Goal: Check status: Check status

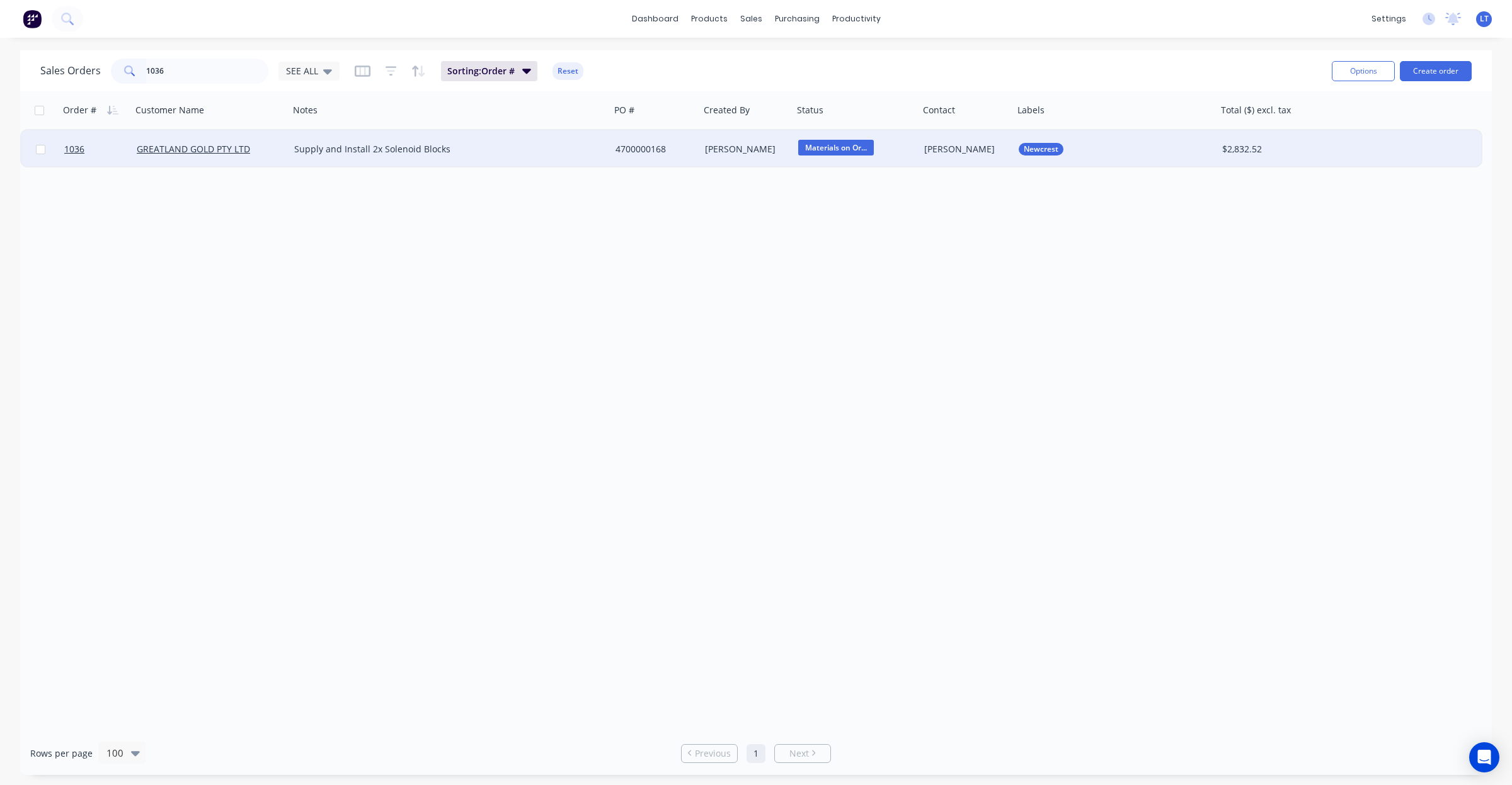
type input "1036"
click at [917, 159] on div "Materials on Or..." at bounding box center [856, 150] width 126 height 38
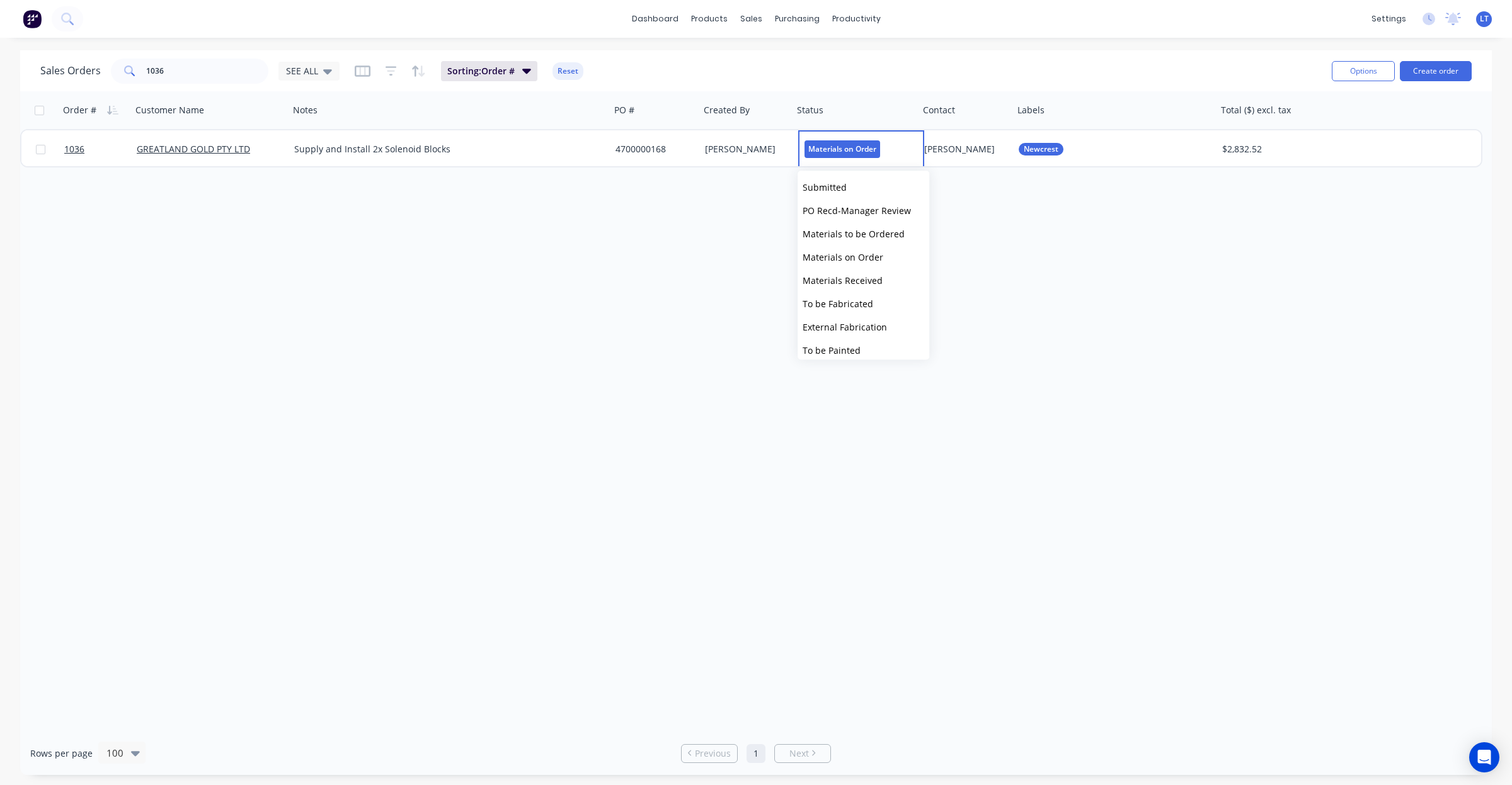
click at [659, 190] on div "Order # Customer Name Notes PO # Created By Status Contact Labels Total ($) exc…" at bounding box center [756, 411] width 1471 height 640
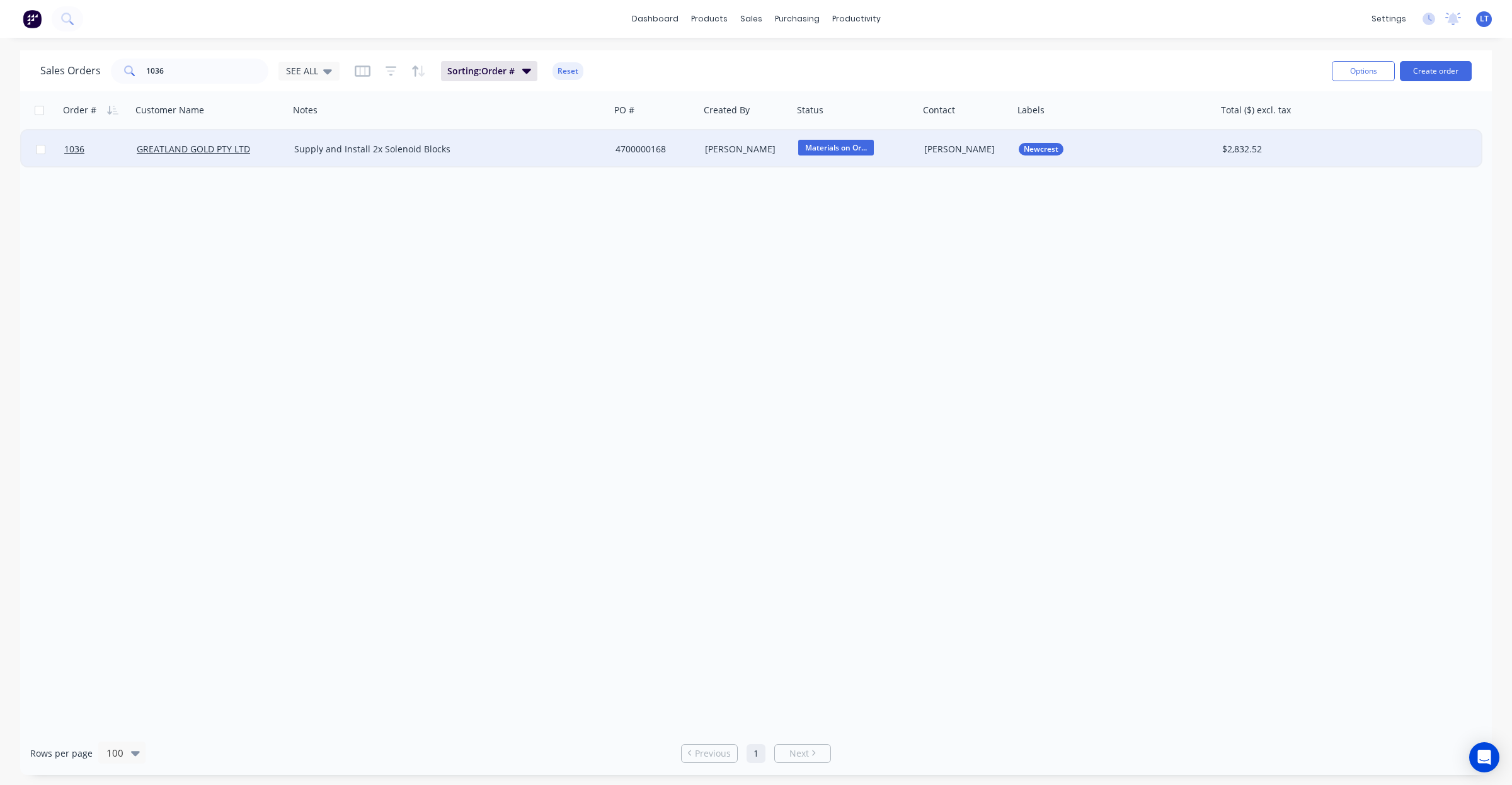
click at [723, 136] on div "[PERSON_NAME]" at bounding box center [746, 150] width 93 height 38
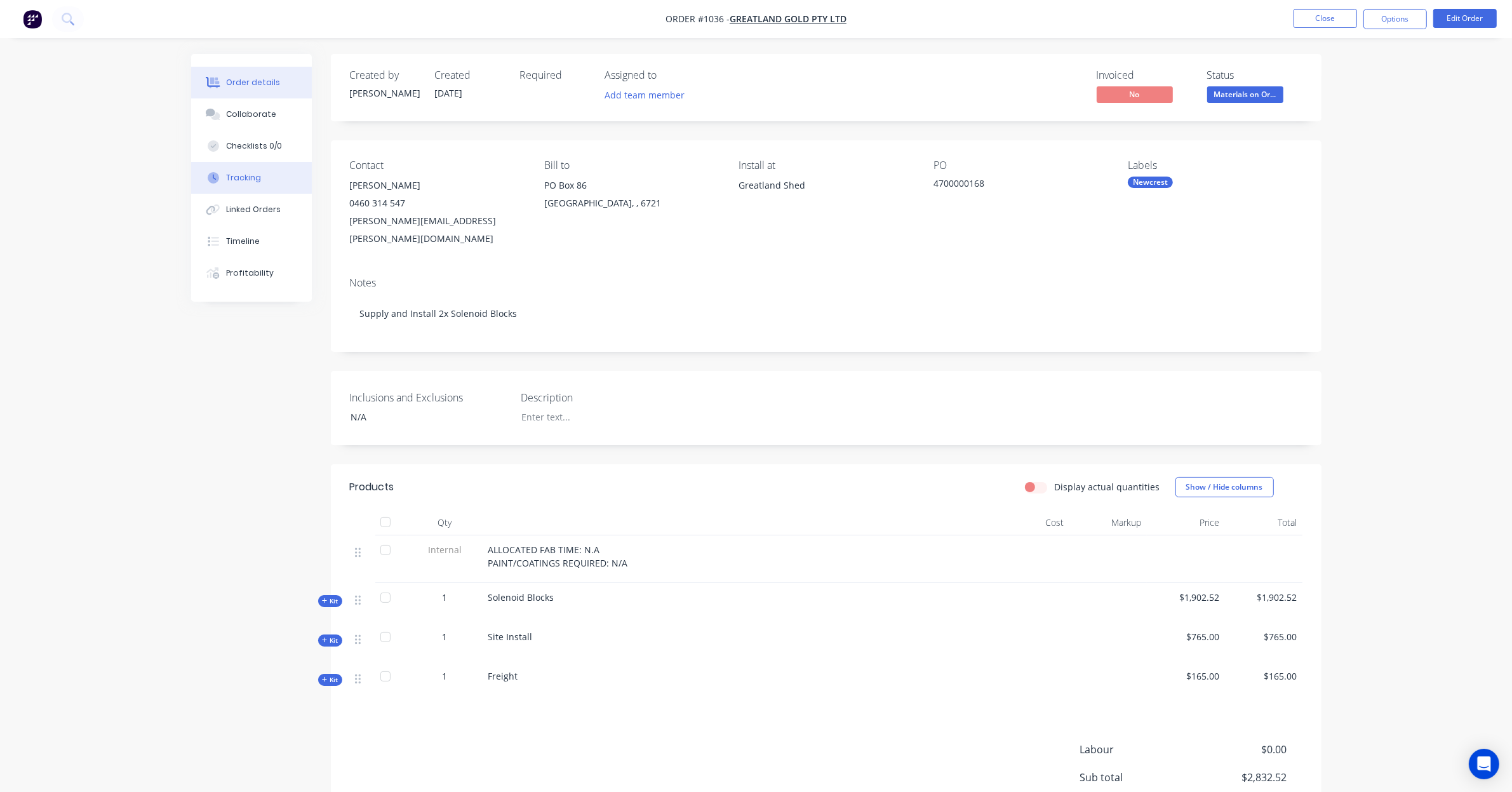
click at [258, 167] on button "Tracking" at bounding box center [251, 178] width 121 height 32
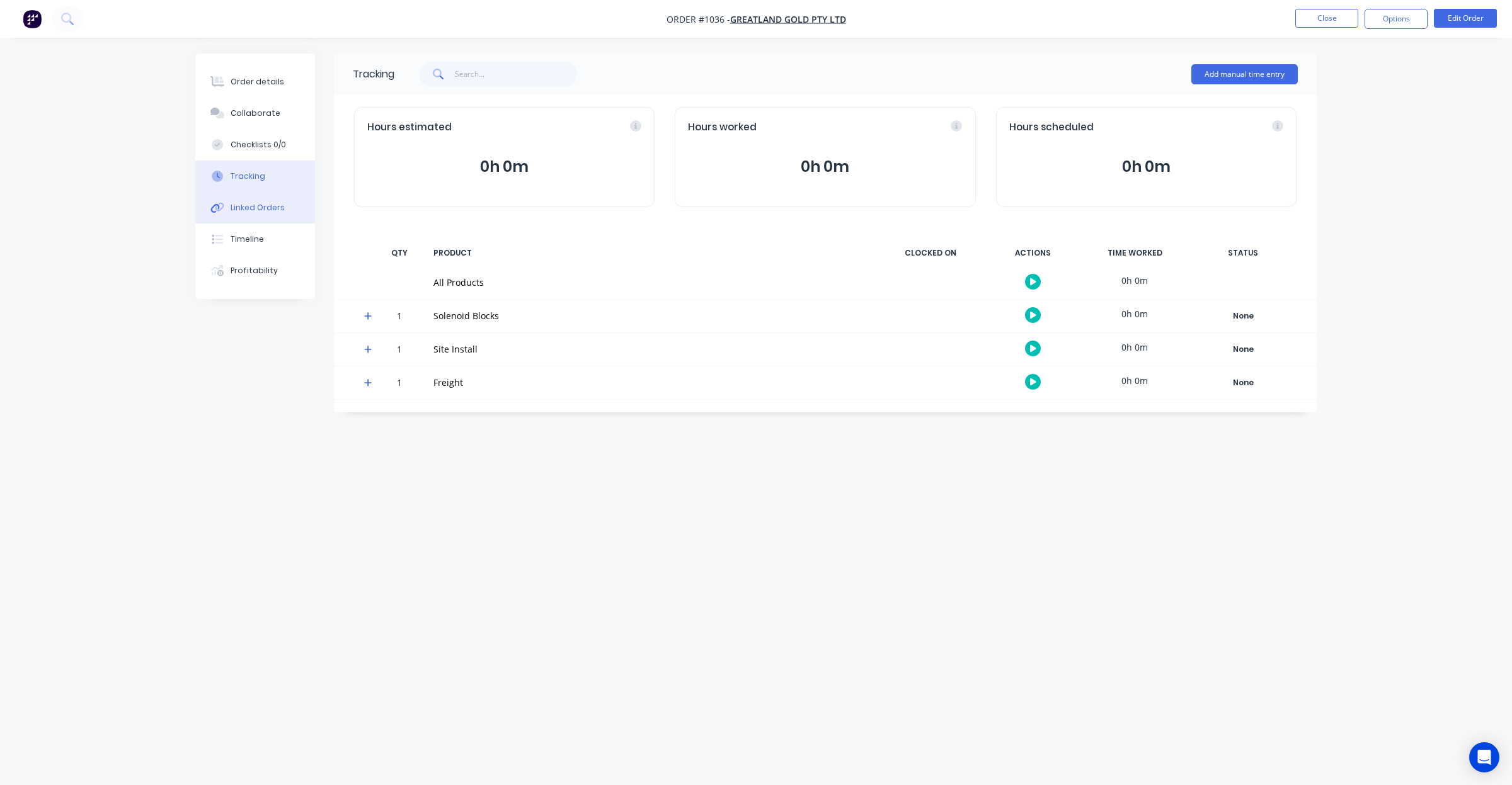
click at [274, 199] on button "Linked Orders" at bounding box center [255, 208] width 120 height 31
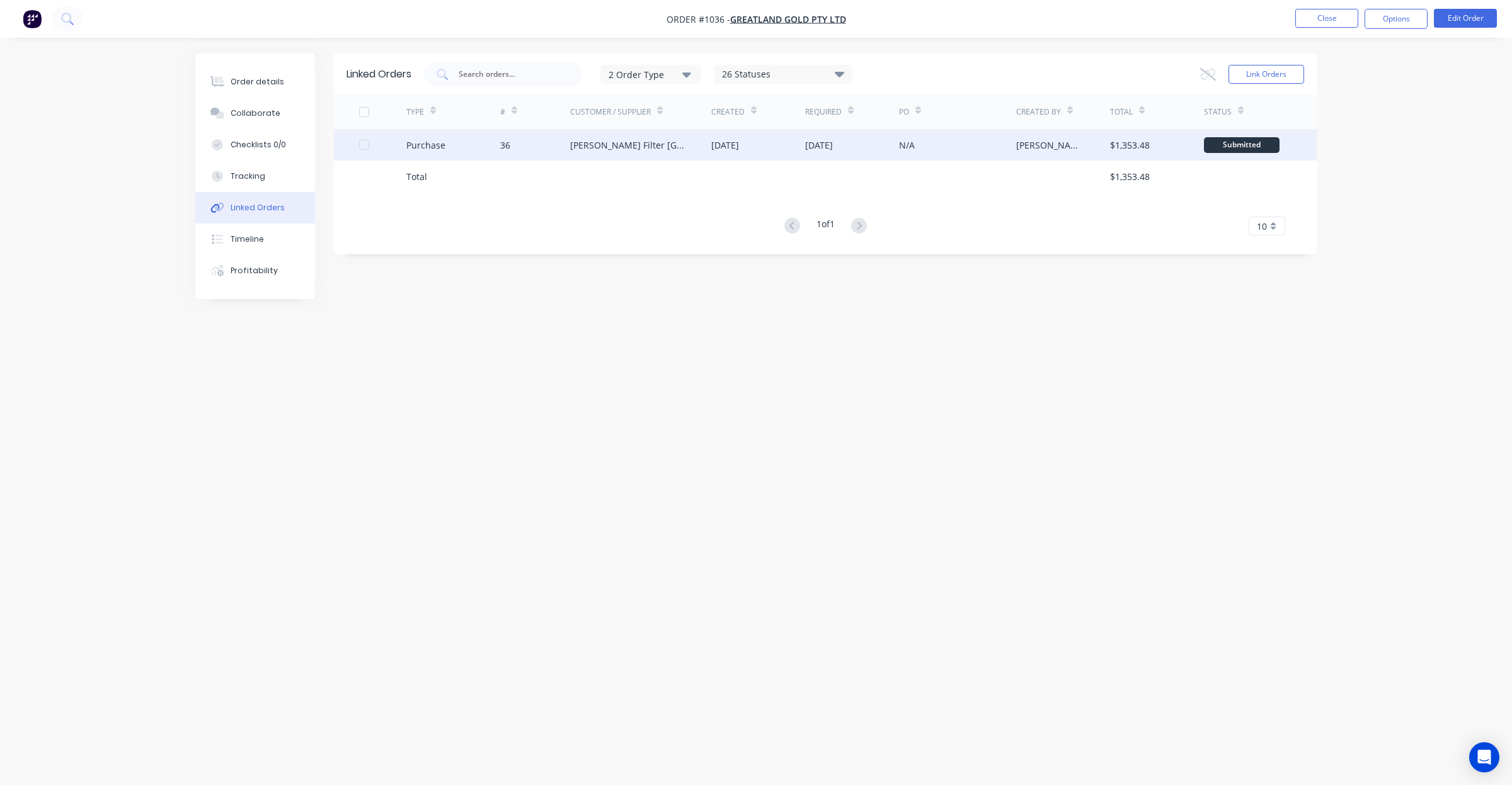
click at [365, 146] on div at bounding box center [364, 144] width 25 height 25
click at [364, 148] on div at bounding box center [364, 144] width 25 height 25
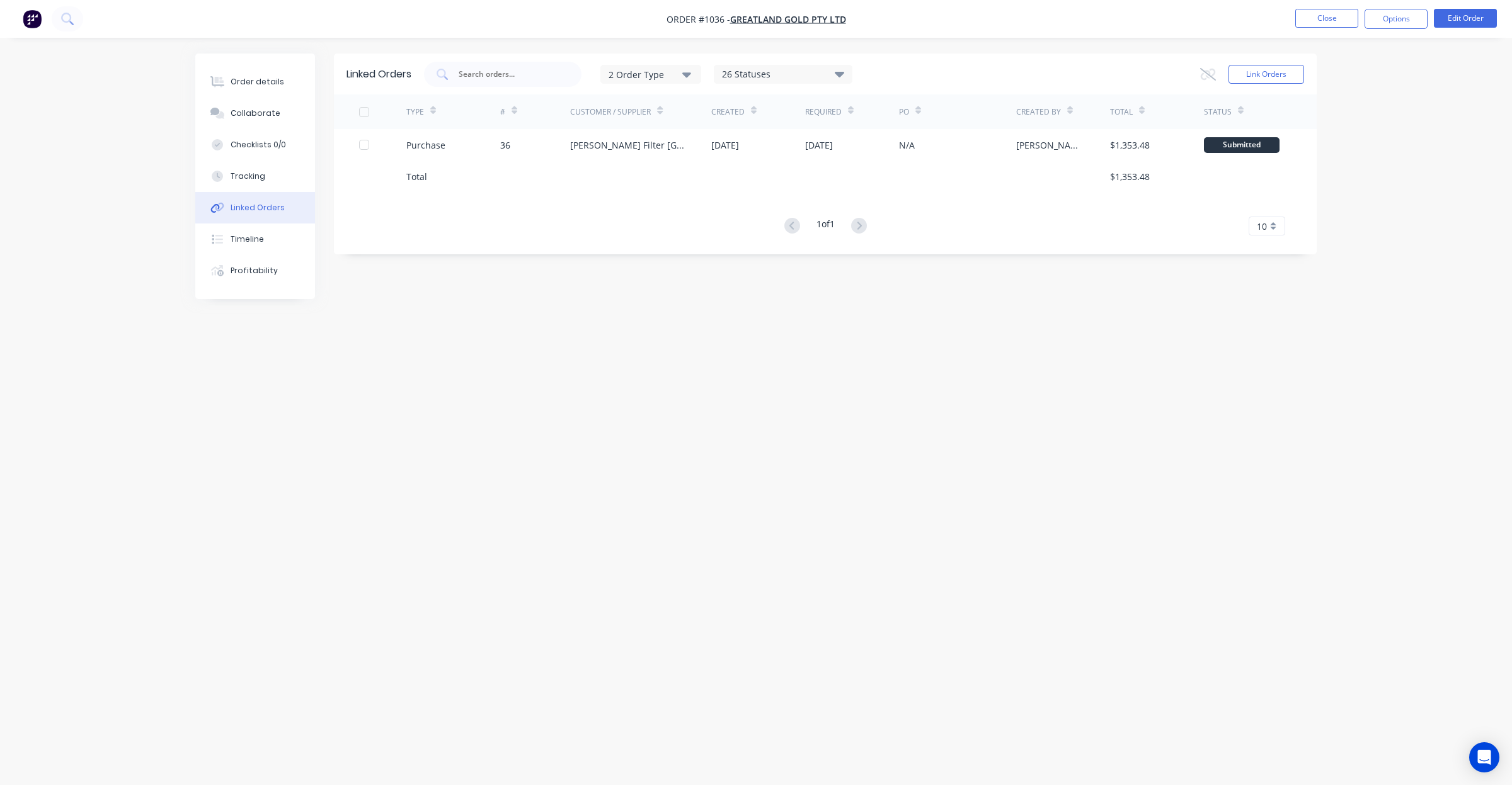
click at [1046, 338] on div "Linked Orders 2 Order Type 26 Statuses Sales Order Status All Archived Draft Qu…" at bounding box center [756, 368] width 1121 height 630
drag, startPoint x: 1046, startPoint y: 338, endPoint x: 1019, endPoint y: 339, distance: 27.0
click at [1019, 339] on div "Linked Orders 2 Order Type 26 Statuses Sales Order Status All Archived Draft Qu…" at bounding box center [756, 368] width 1121 height 630
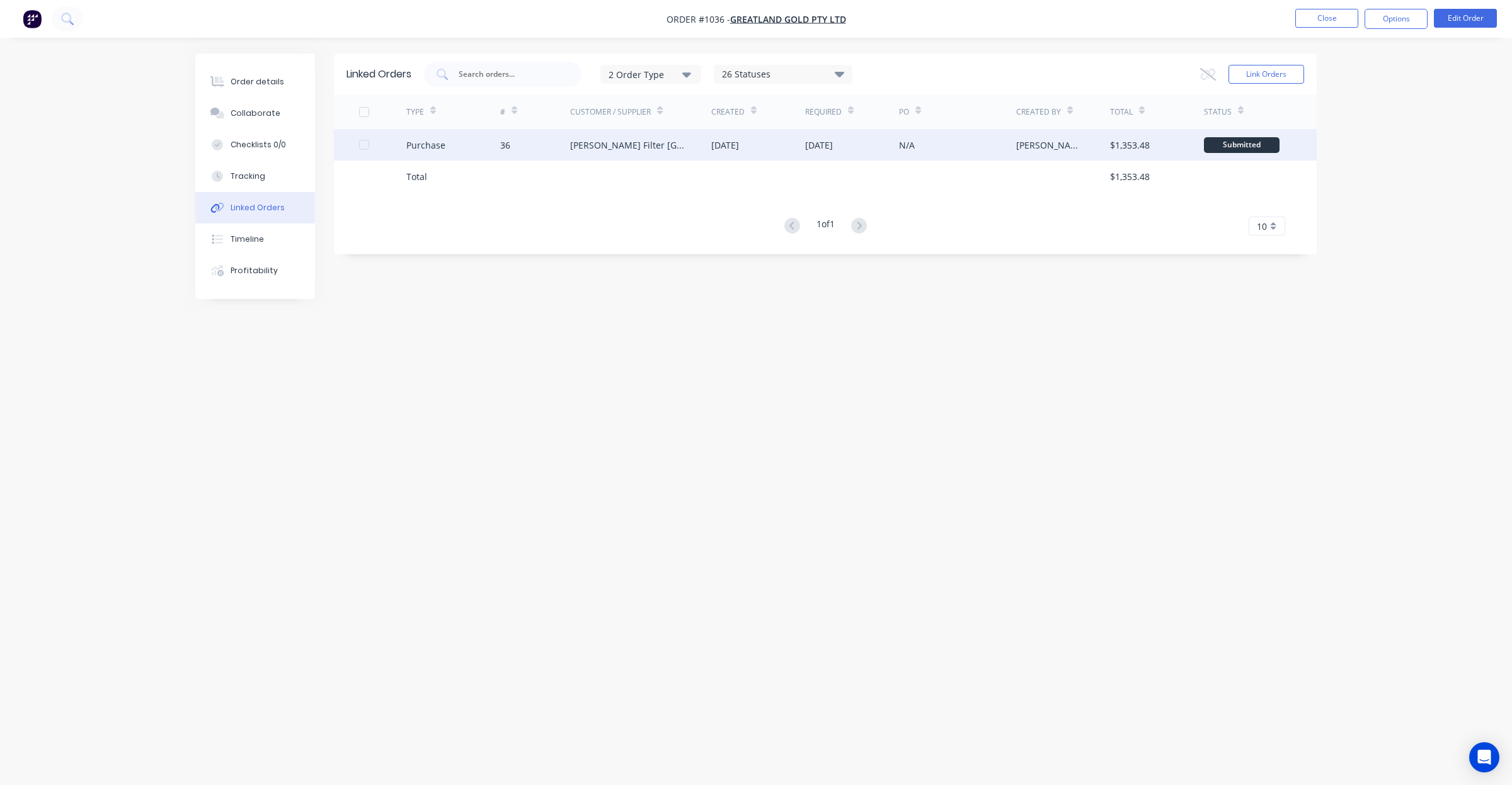
click at [1216, 147] on div "Submitted" at bounding box center [1241, 145] width 76 height 16
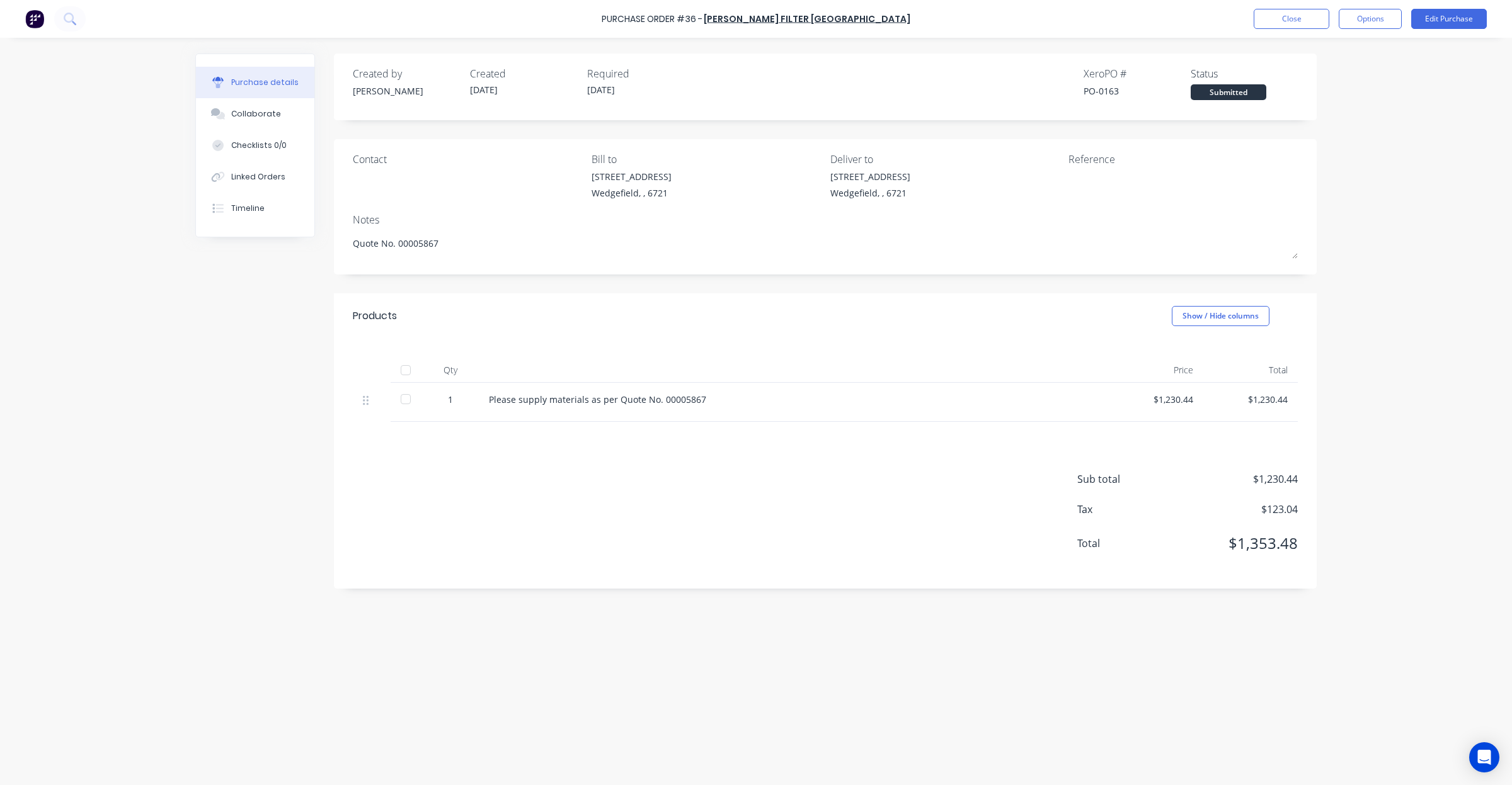
click at [1230, 93] on div "Submitted" at bounding box center [1228, 92] width 76 height 16
click at [408, 400] on div at bounding box center [406, 399] width 25 height 25
click at [405, 400] on div at bounding box center [406, 399] width 25 height 25
type textarea "x"
click at [1292, 19] on button "Close" at bounding box center [1291, 18] width 76 height 20
